Goal: Navigation & Orientation: Understand site structure

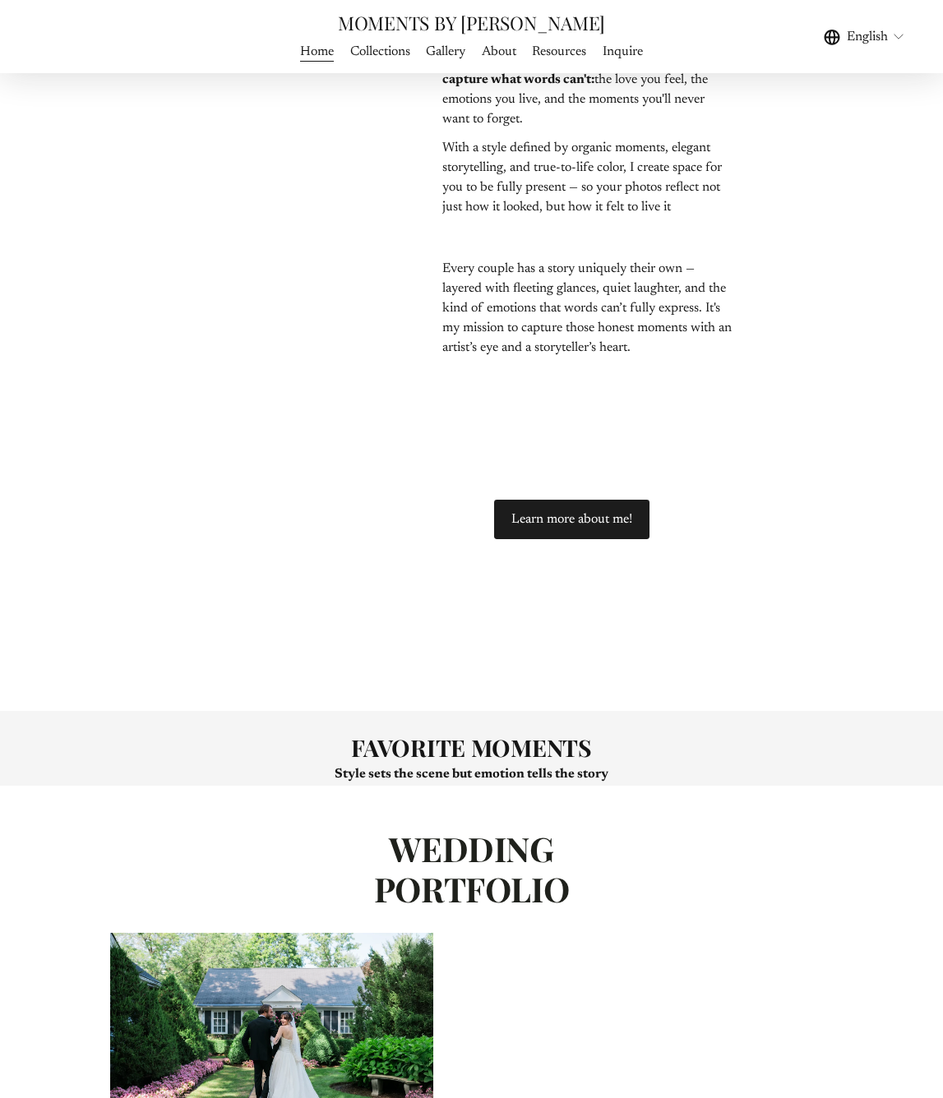
scroll to position [5825, 0]
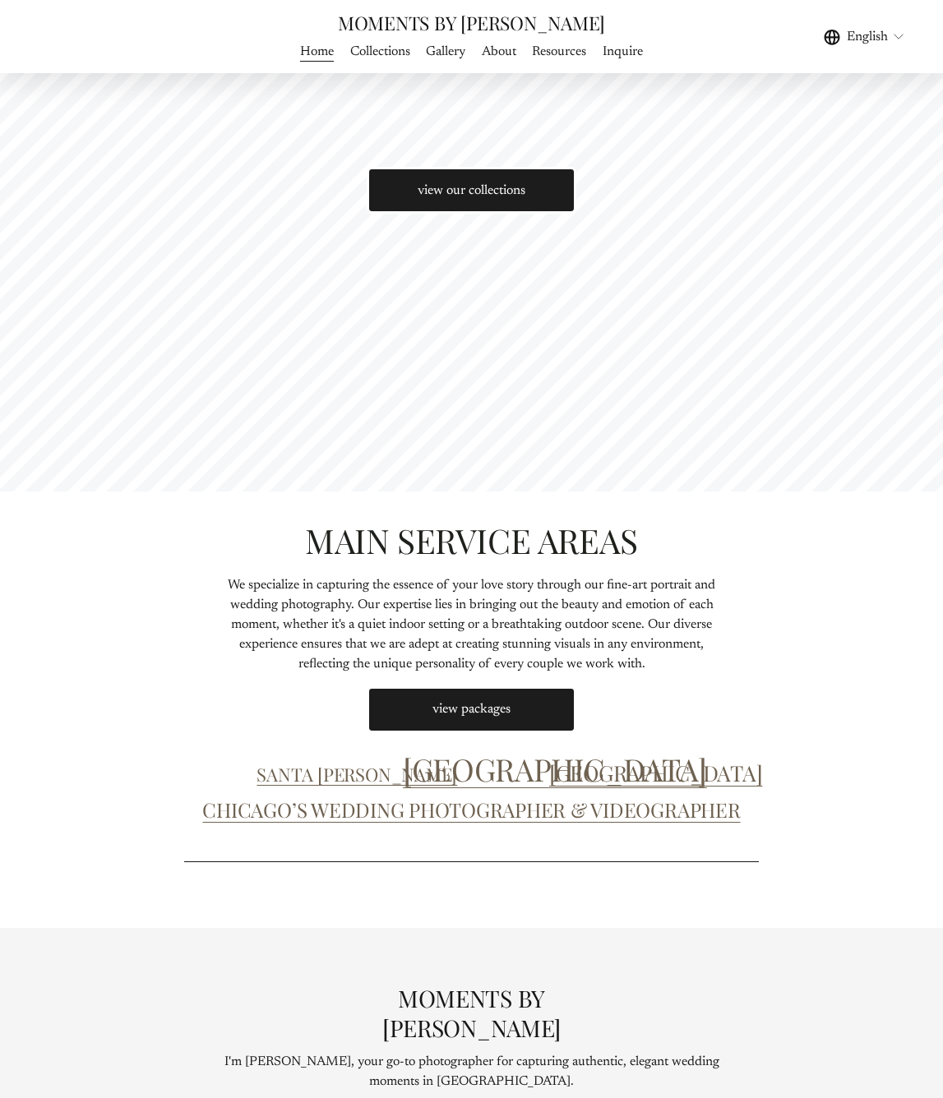
click at [390, 53] on link "Collections" at bounding box center [380, 51] width 60 height 22
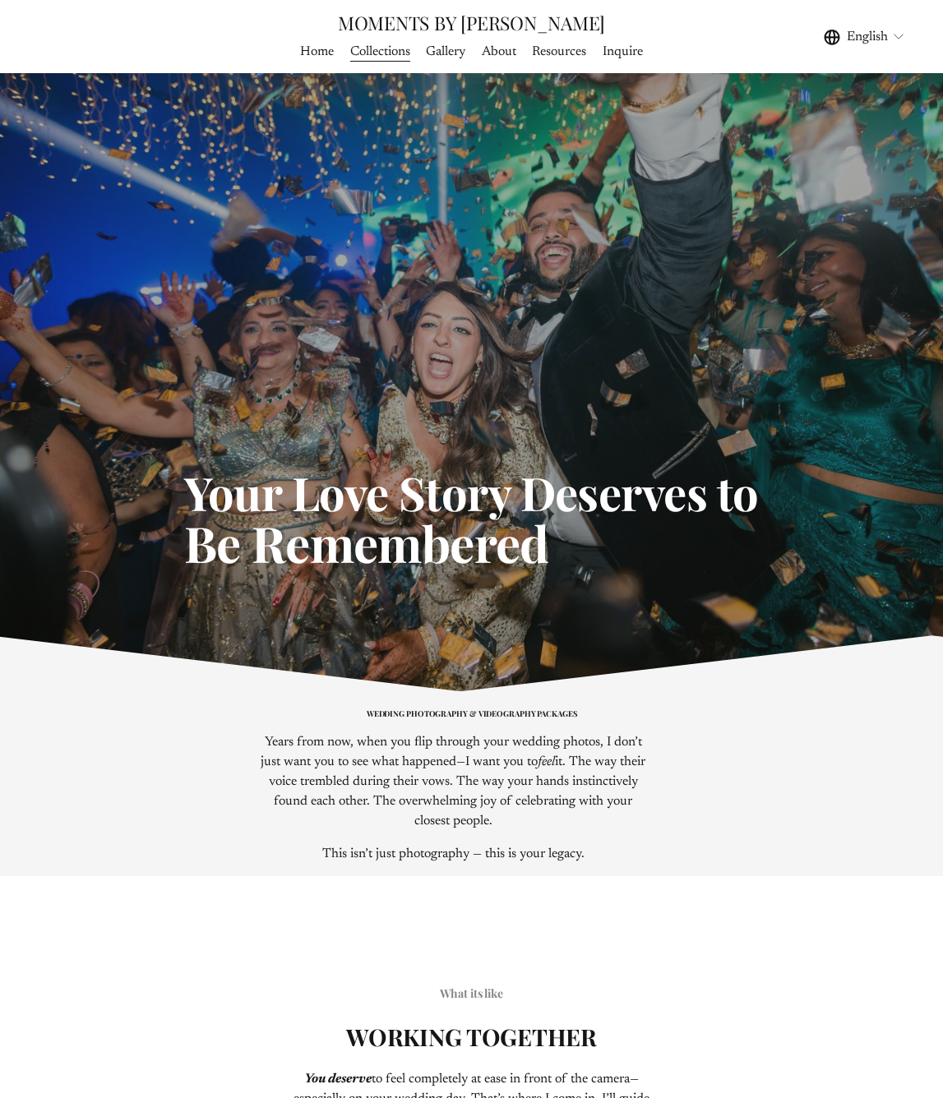
click at [450, 56] on span "Gallery" at bounding box center [445, 52] width 39 height 20
click at [0, 0] on span "WEDDING PHOTOGRAPHY" at bounding box center [0, 0] width 0 height 0
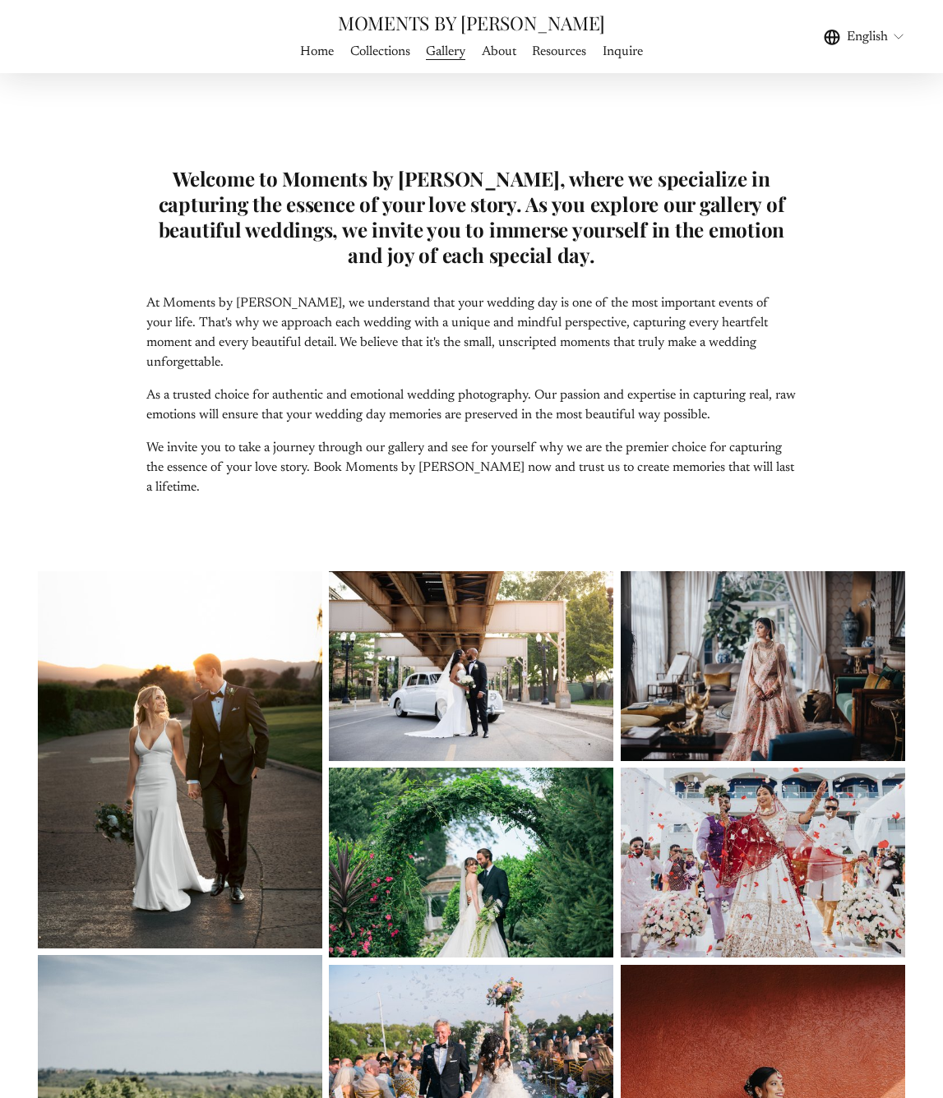
click at [0, 0] on span "WEDDING FILMS" at bounding box center [0, 0] width 0 height 0
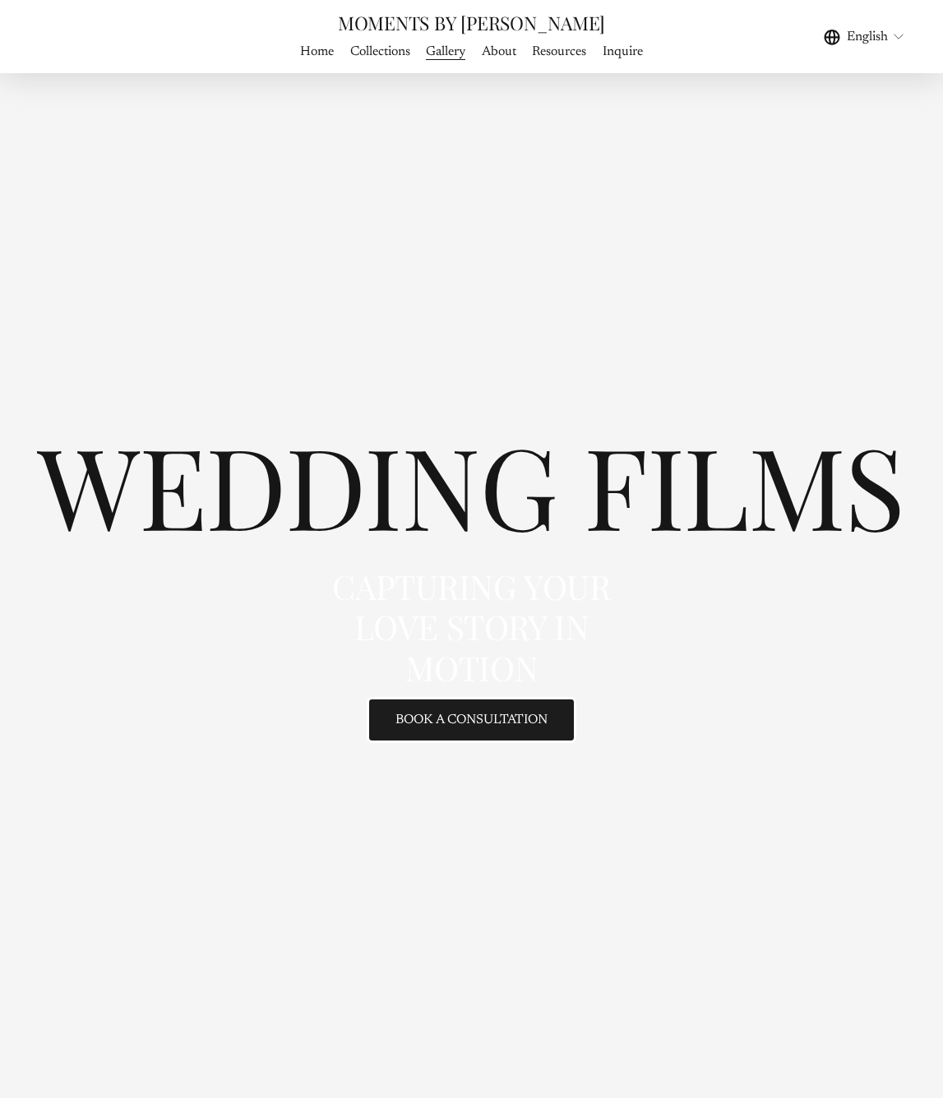
click at [497, 53] on link "About" at bounding box center [499, 51] width 35 height 22
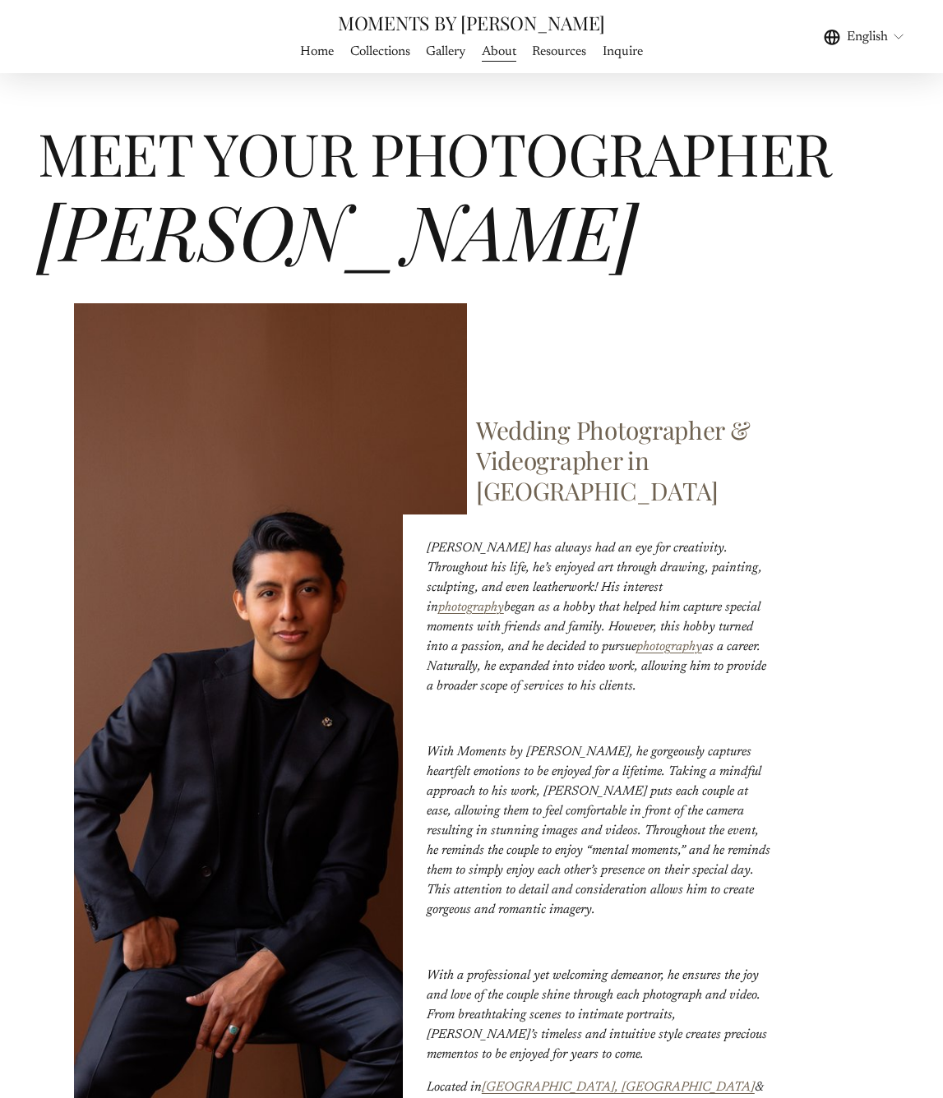
click at [560, 51] on link "Resources" at bounding box center [559, 51] width 54 height 22
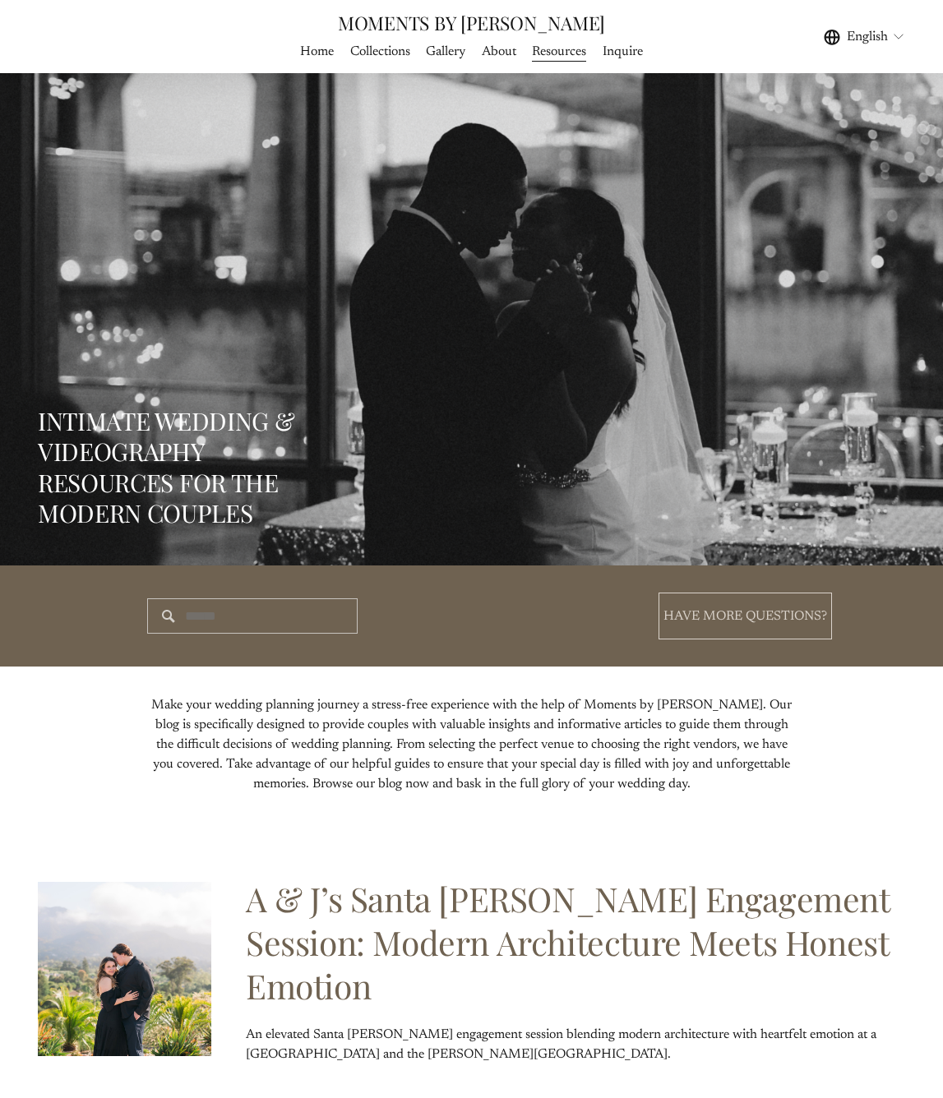
click at [625, 54] on link "Inquire" at bounding box center [622, 51] width 40 height 22
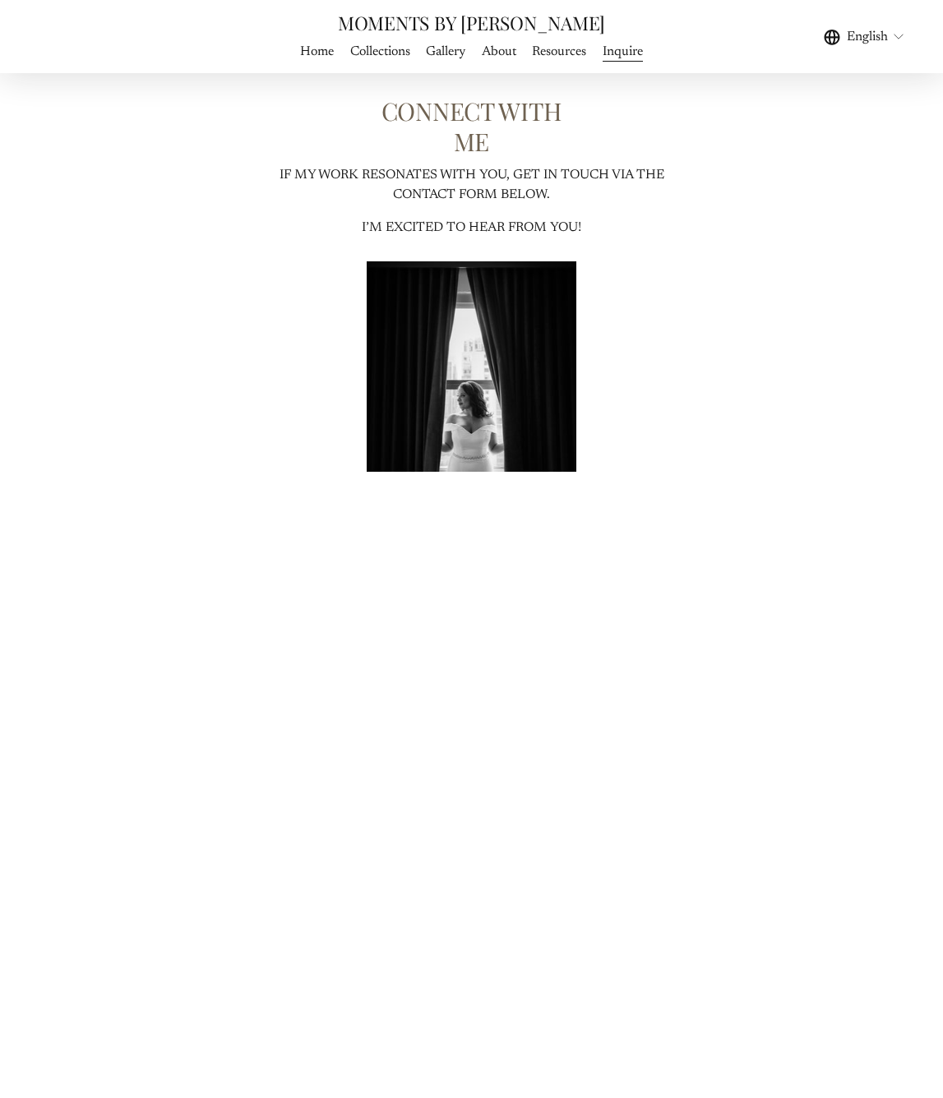
click at [659, 96] on div "CONNECT WITH ME IF MY WORK RESONATES WITH YOU, GET IN TOUCH VIA THE CONTACT FOR…" at bounding box center [471, 922] width 943 height 1654
click at [550, 53] on link "Resources" at bounding box center [559, 51] width 54 height 22
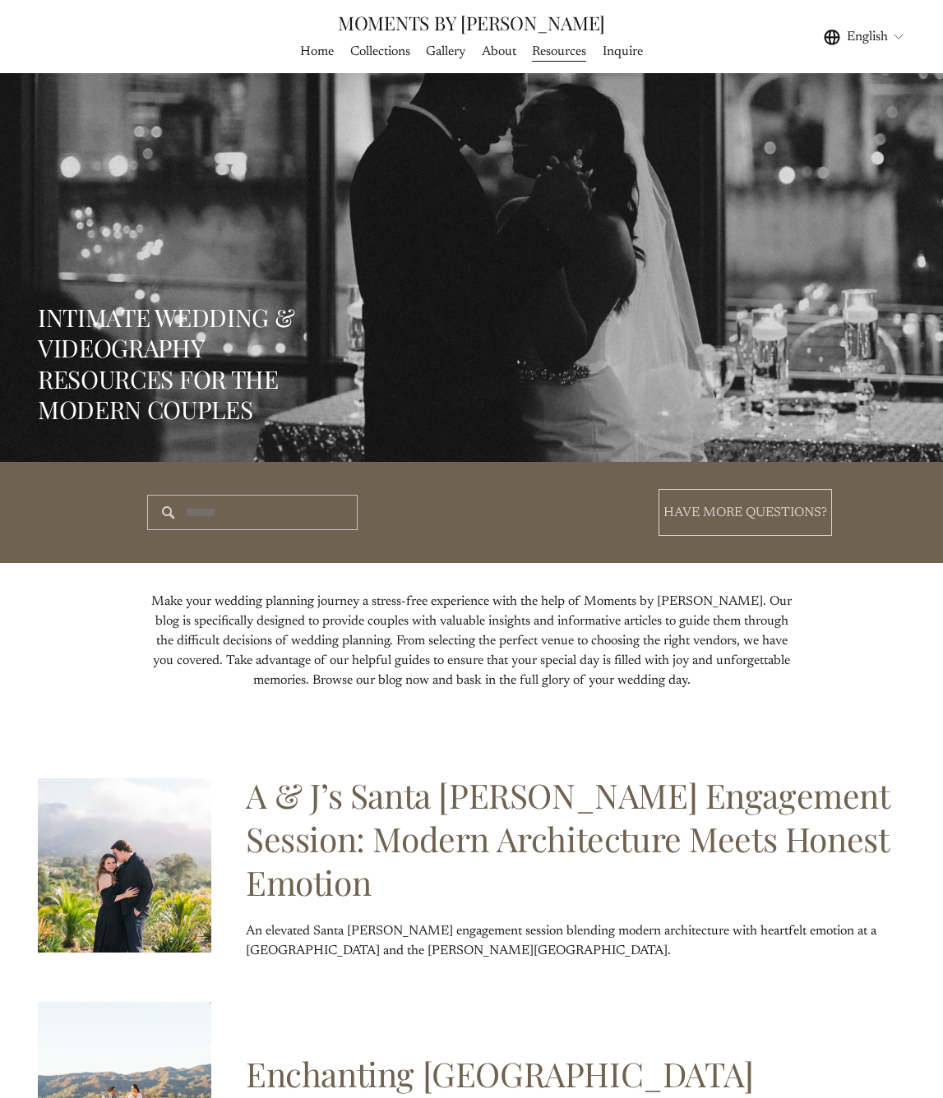
scroll to position [105, 0]
